Goal: Task Accomplishment & Management: Manage account settings

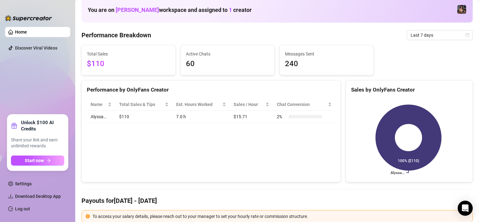
scroll to position [63, 0]
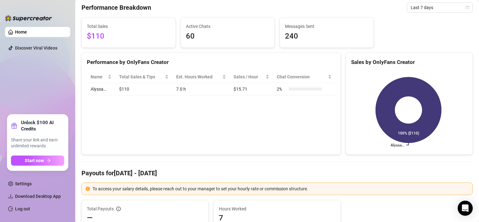
drag, startPoint x: 399, startPoint y: 16, endPoint x: 316, endPoint y: 54, distance: 91.1
click at [23, 211] on link "Log out" at bounding box center [22, 208] width 15 height 5
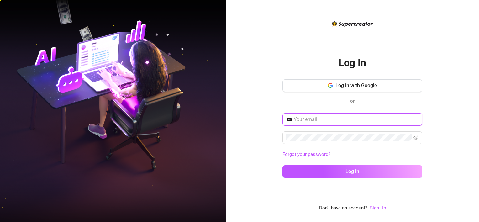
click at [323, 116] on input "text" at bounding box center [356, 120] width 125 height 8
type input "[EMAIL_ADDRESS][DOMAIN_NAME]"
click at [323, 137] on span at bounding box center [353, 137] width 140 height 13
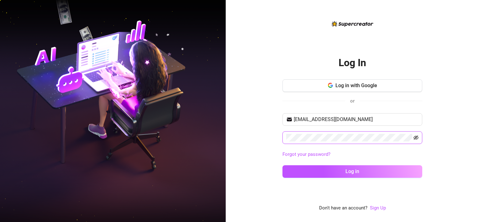
click at [323, 139] on icon "eye-invisible" at bounding box center [416, 137] width 5 height 5
click at [323, 173] on span "Log in" at bounding box center [353, 171] width 14 height 6
